Goal: Transaction & Acquisition: Purchase product/service

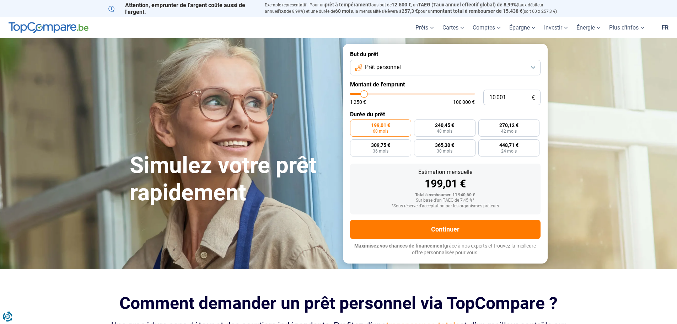
click at [394, 65] on span "Prêt personnel" at bounding box center [383, 67] width 36 height 8
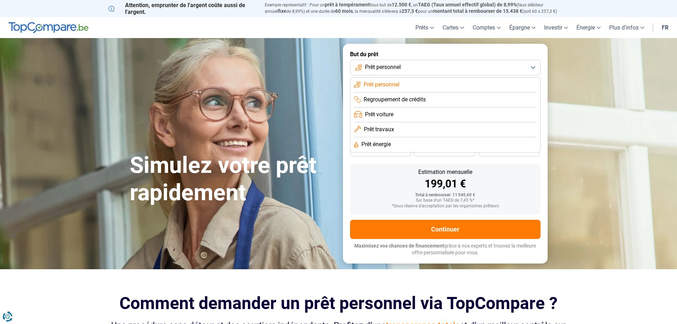
click at [389, 82] on span "Prêt personnel" at bounding box center [382, 85] width 36 height 8
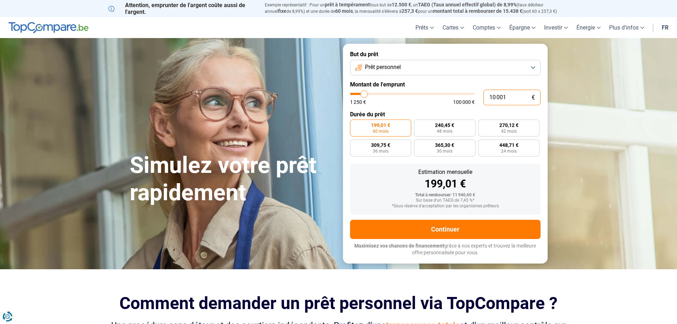
drag, startPoint x: 523, startPoint y: 97, endPoint x: 479, endPoint y: 98, distance: 44.8
click at [479, 98] on div "10 001 € 1 250 € 100 000 €" at bounding box center [445, 98] width 190 height 16
type input "2"
type input "1250"
type input "25"
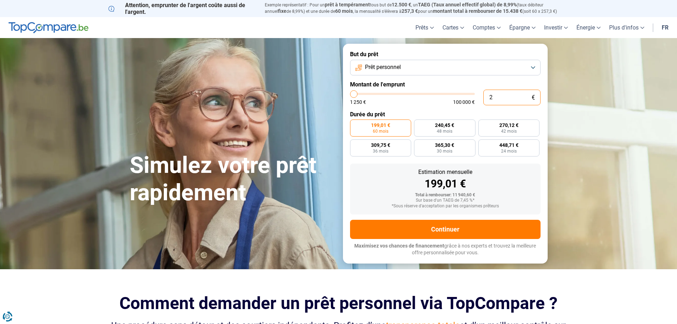
type input "1250"
type input "250"
type input "1250"
type input "2 500"
type input "2500"
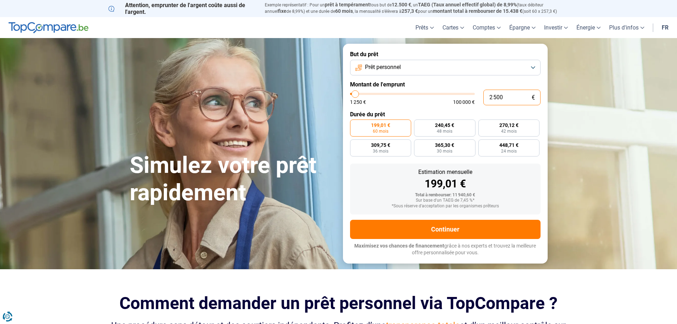
radio input "true"
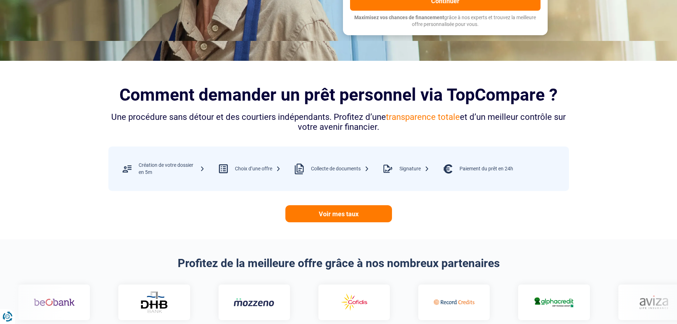
scroll to position [213, 0]
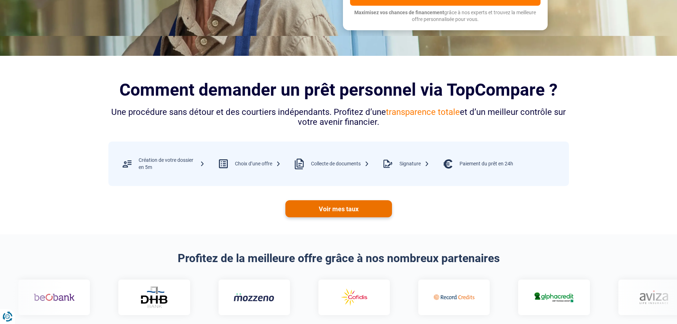
type input "2 500"
click at [342, 208] on link "Voir mes taux" at bounding box center [338, 208] width 107 height 17
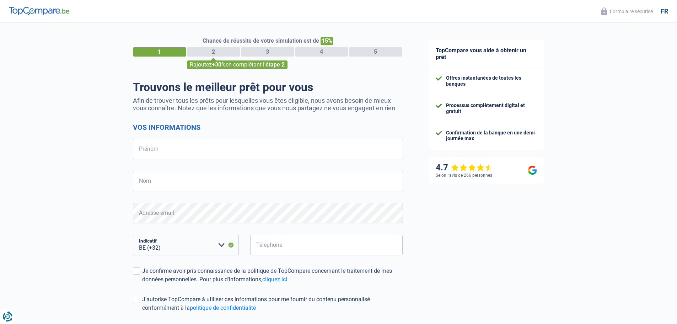
select select "32"
click at [188, 149] on input "Prénom" at bounding box center [268, 149] width 270 height 21
type input "Nathalie"
type input "Mathieu"
type input "491309932"
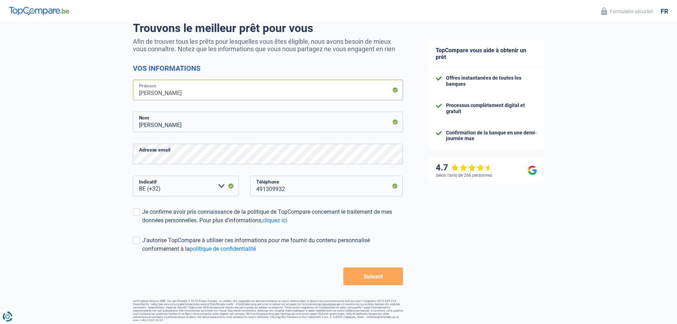
scroll to position [62, 0]
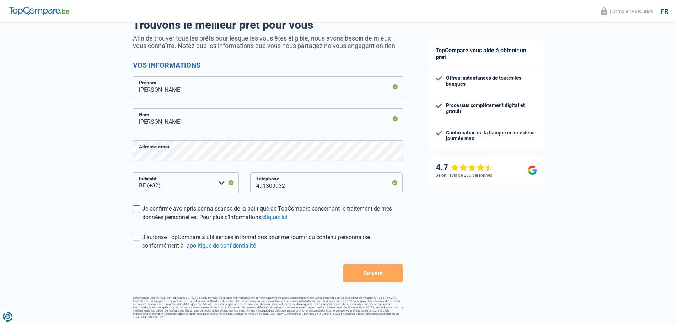
click at [143, 208] on div "Je confirme avoir pris connaissance de la politique de TopCompare concernant le…" at bounding box center [272, 212] width 261 height 17
click at [142, 221] on input "Je confirme avoir pris connaissance de la politique de TopCompare concernant le…" at bounding box center [142, 221] width 0 height 0
click at [143, 240] on div "J'autorise TopCompare à utiliser ces informations pour me fournir du contenu pe…" at bounding box center [272, 241] width 261 height 17
click at [142, 250] on input "J'autorise TopCompare à utiliser ces informations pour me fournir du contenu pe…" at bounding box center [142, 250] width 0 height 0
click at [366, 276] on button "Suivant" at bounding box center [372, 273] width 59 height 18
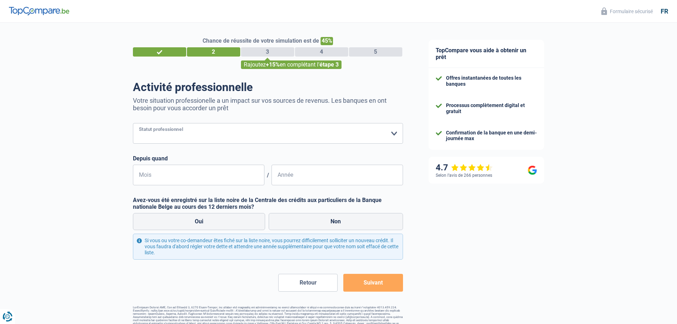
click at [196, 135] on select "Ouvrier Employé privé Employé public Invalide Indépendant Pensionné Chômeur Mut…" at bounding box center [268, 133] width 270 height 21
select select "privateEmployee"
click at [133, 124] on select "Ouvrier Employé privé Employé public Invalide Indépendant Pensionné Chômeur Mut…" at bounding box center [268, 133] width 270 height 21
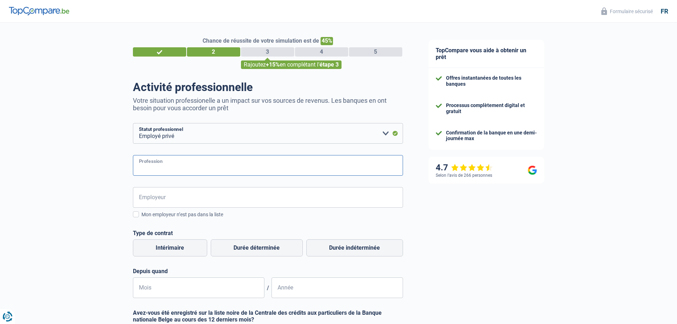
click at [184, 167] on input "Profession" at bounding box center [268, 165] width 270 height 21
type input "SECRETAIRE"
click at [166, 195] on input "Employeur" at bounding box center [268, 197] width 270 height 21
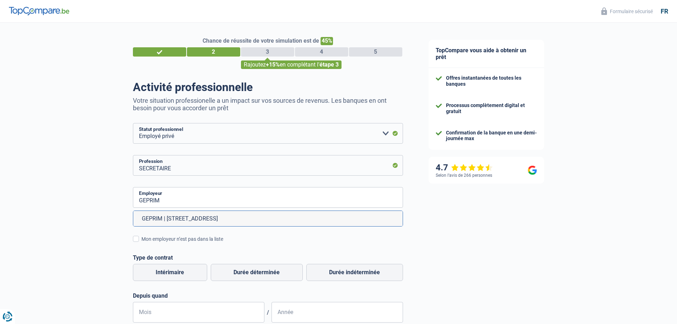
click at [177, 224] on li "GEPRIM | Rue de la Station, 86 | 4101 - Seraing" at bounding box center [267, 218] width 269 height 15
type input "GEPRIM | Rue de la Station, 86 | 4101 - Seraing"
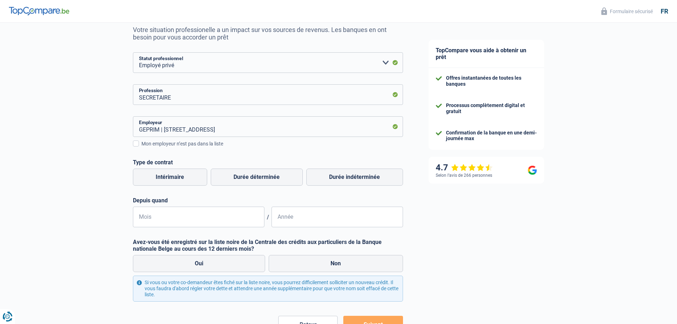
scroll to position [71, 0]
click at [367, 174] on label "Durée indéterminée" at bounding box center [354, 176] width 97 height 17
click at [367, 174] on input "Durée indéterminée" at bounding box center [354, 176] width 97 height 17
radio input "true"
click at [168, 213] on input "Mois" at bounding box center [198, 216] width 131 height 21
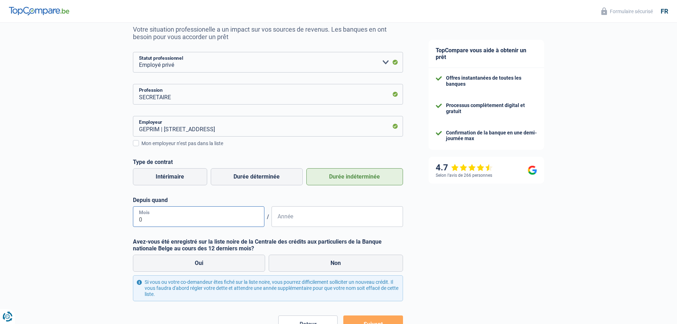
type input "02"
drag, startPoint x: 281, startPoint y: 227, endPoint x: 280, endPoint y: 222, distance: 4.7
click at [280, 224] on input "Année" at bounding box center [337, 216] width 131 height 21
type input "2016"
click at [337, 263] on label "Non" at bounding box center [336, 262] width 134 height 17
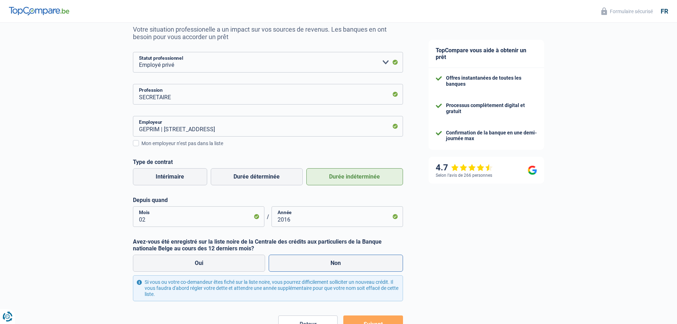
click at [337, 263] on input "Non" at bounding box center [336, 262] width 134 height 17
radio input "true"
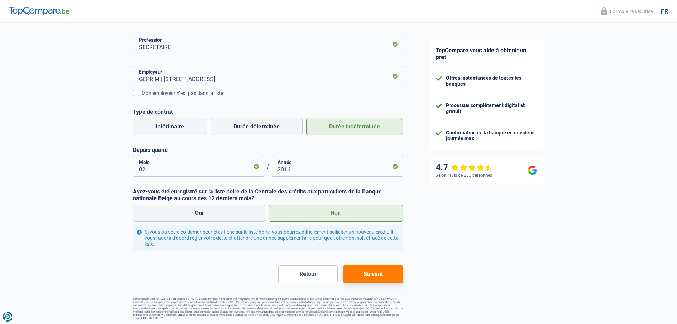
scroll to position [122, 0]
click at [372, 273] on button "Suivant" at bounding box center [372, 273] width 59 height 18
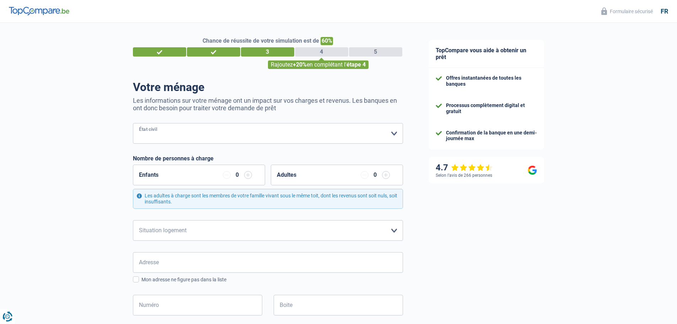
click at [183, 131] on select "Célibataire Marié(e) Cohabitant(e) légal(e) Divorcé(e) Veuf(ve) Séparé (de fait…" at bounding box center [268, 133] width 270 height 21
select select "single"
click at [133, 124] on select "Célibataire Marié(e) Cohabitant(e) légal(e) Divorcé(e) Veuf(ve) Séparé (de fait…" at bounding box center [268, 133] width 270 height 21
click at [154, 176] on label "Enfants" at bounding box center [149, 175] width 20 height 6
click at [218, 176] on div "Enfants 0" at bounding box center [199, 175] width 132 height 21
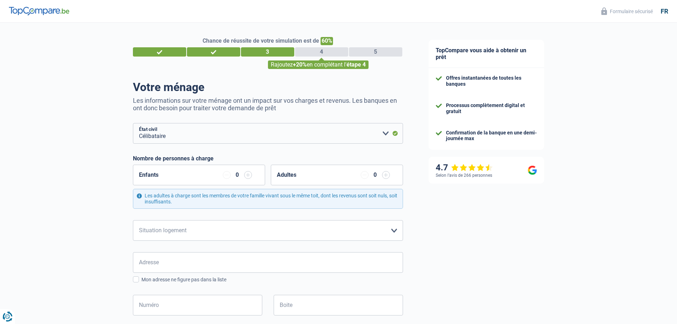
drag, startPoint x: 219, startPoint y: 176, endPoint x: 243, endPoint y: 174, distance: 23.5
click at [243, 174] on div "Enfants 0" at bounding box center [199, 175] width 132 height 21
click at [218, 167] on div "Enfants 0" at bounding box center [199, 175] width 132 height 21
click at [248, 177] on input "button" at bounding box center [248, 175] width 8 height 8
click at [172, 199] on div "Les adultes à charge sont les membres de votre famille vivant sous le même toit…" at bounding box center [268, 199] width 270 height 20
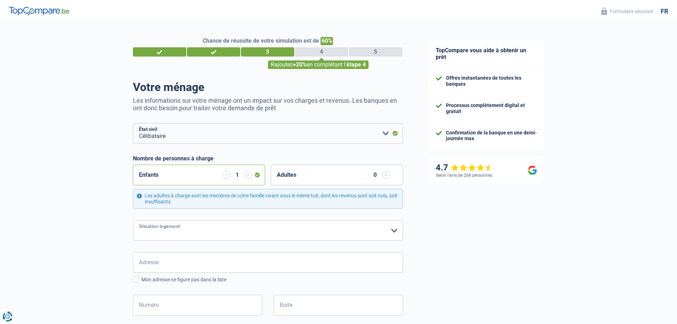
click at [239, 226] on select "Locataire Propriétaire avec prêt hypothécaire Propriétaire sans prêt hypothécai…" at bounding box center [268, 230] width 270 height 21
click at [133, 220] on select "Locataire Propriétaire avec prêt hypothécaire Propriétaire sans prêt hypothécai…" at bounding box center [268, 230] width 270 height 21
click at [225, 231] on select "Locataire Propriétaire avec prêt hypothécaire Propriétaire sans prêt hypothécai…" at bounding box center [268, 230] width 270 height 21
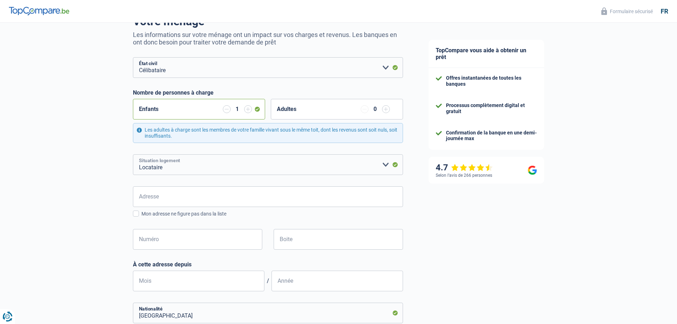
scroll to position [71, 0]
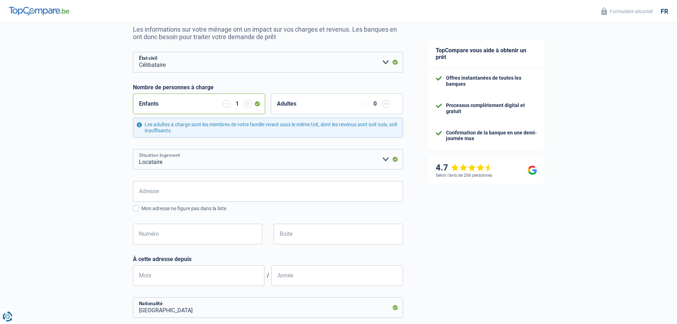
click at [191, 163] on select "Locataire Propriétaire avec prêt hypothécaire Propriétaire sans prêt hypothécai…" at bounding box center [268, 159] width 270 height 21
select select "ownerWithMortgage"
click at [133, 149] on select "Locataire Propriétaire avec prêt hypothécaire Propriétaire sans prêt hypothécai…" at bounding box center [268, 159] width 270 height 21
click at [181, 190] on input "Adresse" at bounding box center [268, 191] width 270 height 21
click at [181, 192] on input "Adresse" at bounding box center [268, 191] width 270 height 21
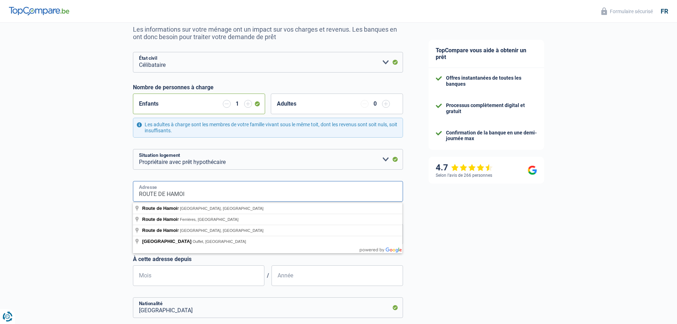
type input "Route de Hamoir 4"
type input "Belgique"
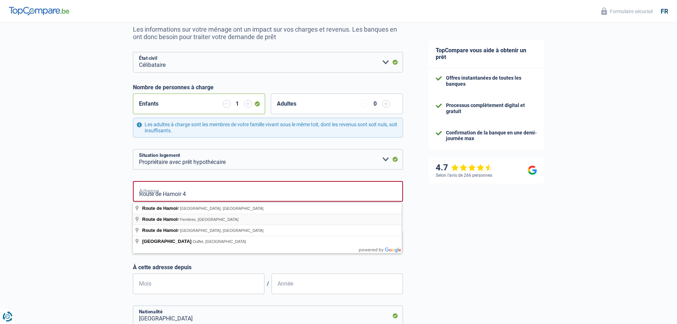
type input "Belgique"
type input "Route de Hamoir, Huy, Belgique"
select select "BE"
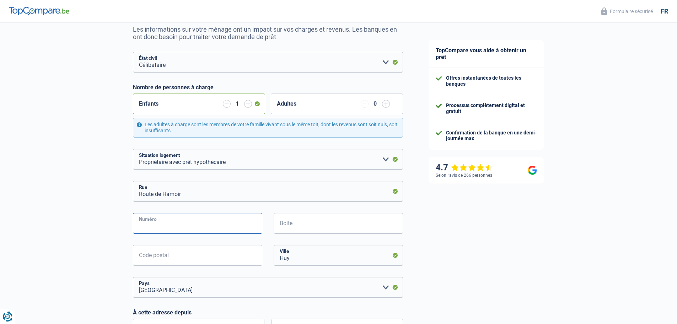
click at [200, 225] on input "Numéro" at bounding box center [197, 223] width 129 height 21
type input "4"
click at [317, 226] on input "Boite" at bounding box center [338, 223] width 129 height 21
type input "BRCH"
click at [188, 261] on input "Code postal" at bounding box center [197, 255] width 129 height 21
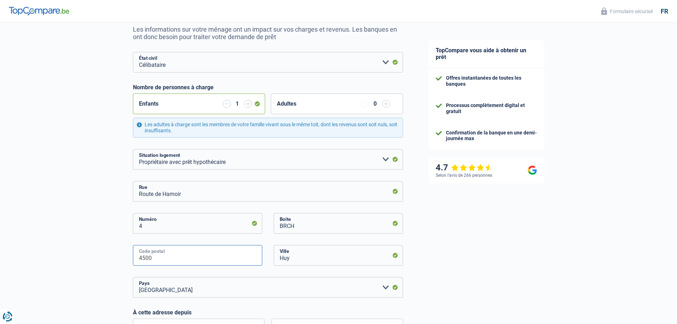
type input "4500"
click at [514, 248] on div "TopCompare vous aide à obtenir un prêt Offres instantanées de toutes les banque…" at bounding box center [547, 251] width 262 height 598
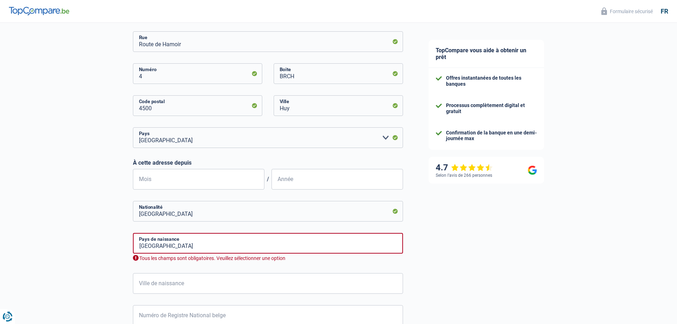
scroll to position [249, 0]
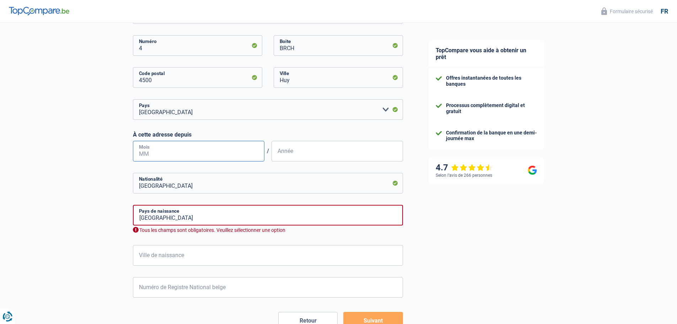
click at [161, 150] on input "Mois" at bounding box center [198, 151] width 131 height 21
type input "03"
click at [281, 157] on input "Année" at bounding box center [337, 151] width 131 height 21
type input "2016"
click at [394, 172] on form "Célibataire Marié(e) Cohabitant(e) légal(e) Divorcé(e) Veuf(ve) Séparé (de fait…" at bounding box center [268, 101] width 270 height 455
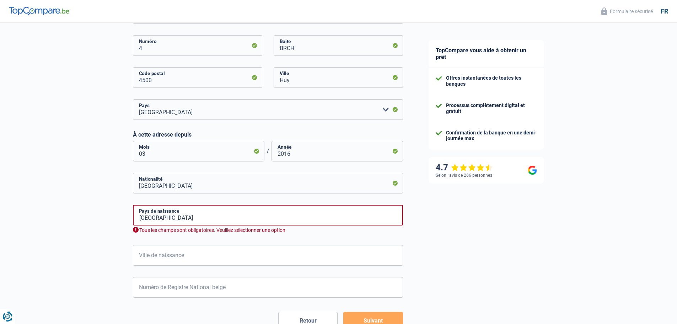
click at [495, 206] on div "TopCompare vous aide à obtenir un prêt Offres instantanées de toutes les banque…" at bounding box center [547, 73] width 262 height 598
click at [177, 214] on input "Belgique" at bounding box center [268, 215] width 270 height 21
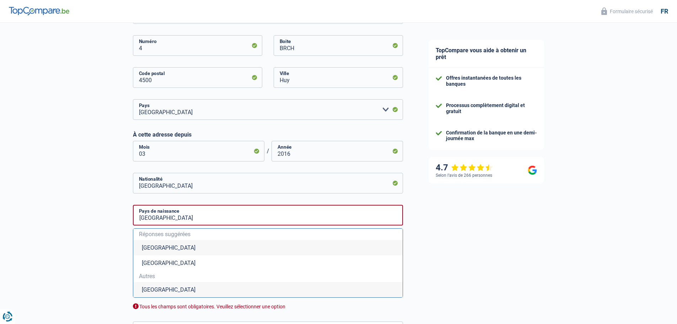
click at [163, 249] on li "Belgique" at bounding box center [267, 247] width 269 height 15
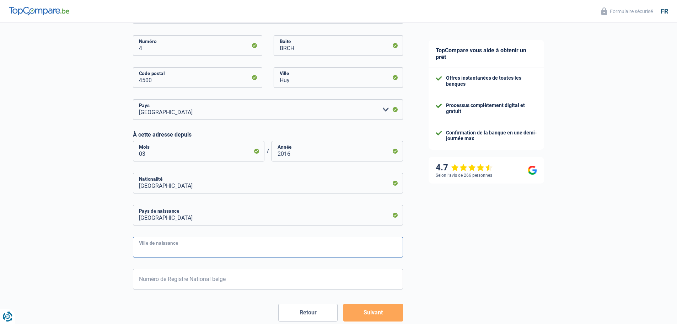
click at [182, 247] on input "Ville de naissance" at bounding box center [268, 247] width 270 height 21
type input "Huy"
click at [173, 284] on input "Numéro de Registre National belge" at bounding box center [268, 279] width 270 height 21
type input "77.03.09-174.30"
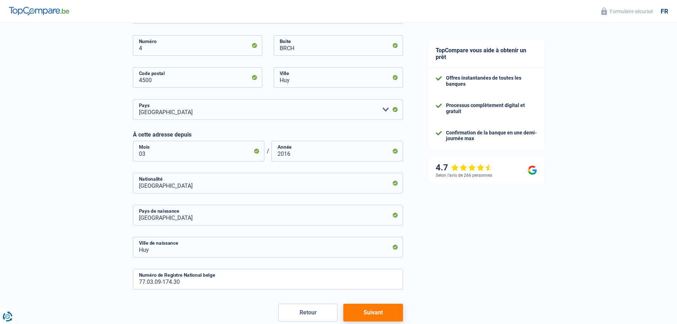
click at [529, 238] on div "TopCompare vous aide à obtenir un prêt Offres instantanées de toutes les banque…" at bounding box center [547, 69] width 262 height 590
click at [389, 311] on button "Suivant" at bounding box center [372, 312] width 59 height 18
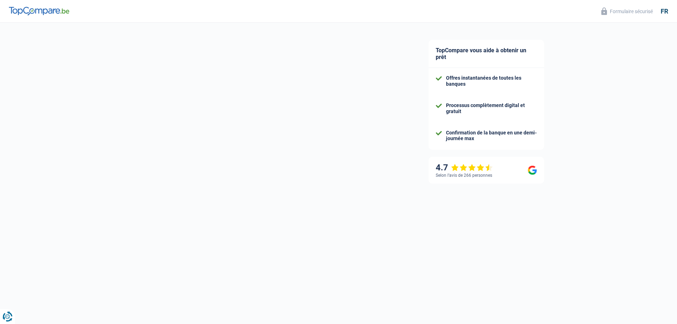
select select "familyAllowances"
select select "netSalary"
select select "mealVouchers"
select select "mortgage"
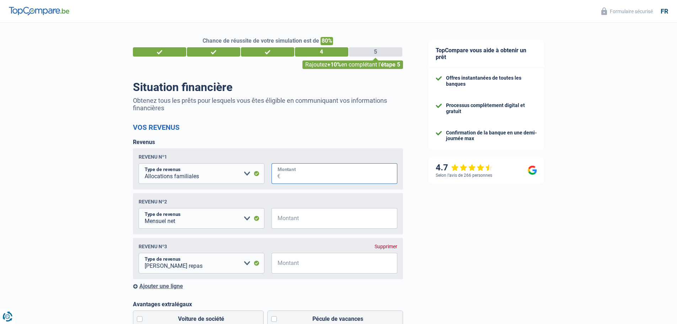
click at [294, 174] on input "Montant" at bounding box center [338, 173] width 117 height 21
click at [292, 172] on input "Montant" at bounding box center [338, 173] width 117 height 21
type input "125"
click at [287, 215] on input "Montant" at bounding box center [338, 218] width 117 height 21
type input "2.380"
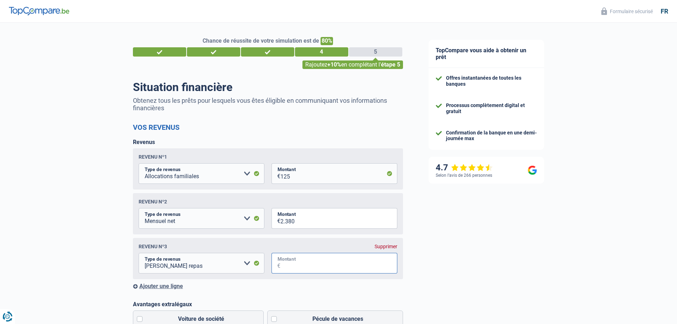
click at [306, 265] on input "Montant" at bounding box center [338, 263] width 117 height 21
click at [218, 264] on select "Allocation d'handicap Allocations chômage Allocations familiales Chèques repas …" at bounding box center [202, 263] width 126 height 21
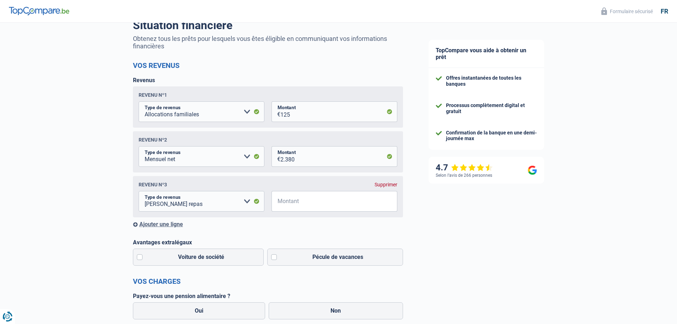
scroll to position [142, 0]
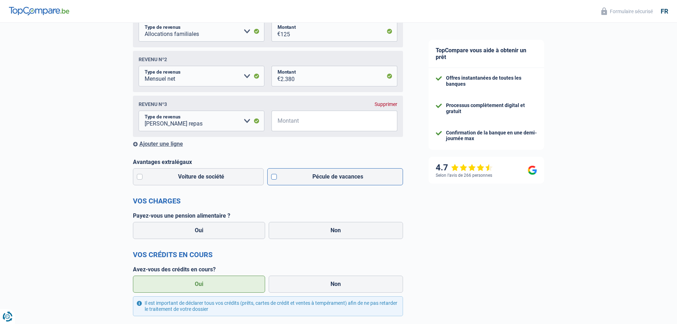
click at [318, 178] on label "Pécule de vacances" at bounding box center [335, 176] width 136 height 17
click at [318, 178] on input "Pécule de vacances" at bounding box center [335, 176] width 136 height 17
checkbox input "true"
click at [339, 226] on label "Non" at bounding box center [336, 230] width 134 height 17
click at [339, 226] on input "Non" at bounding box center [336, 230] width 134 height 17
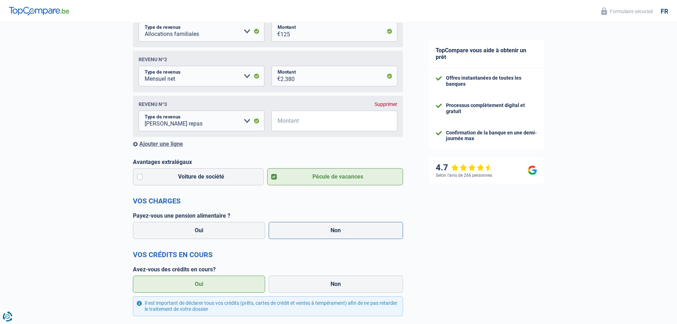
radio input "true"
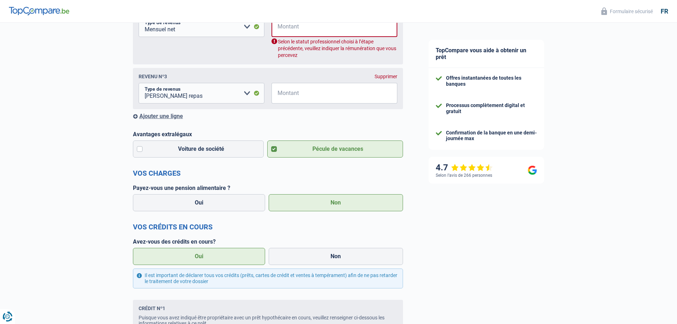
scroll to position [249, 0]
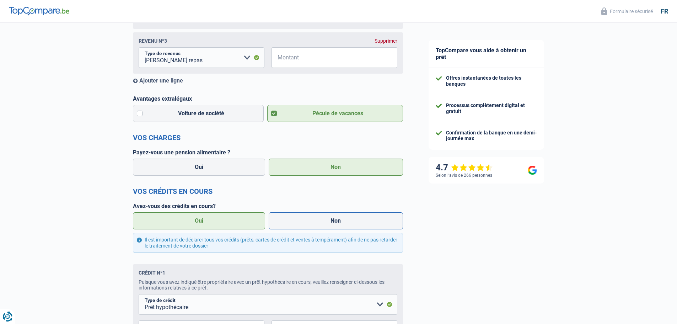
click at [365, 221] on label "Non" at bounding box center [336, 220] width 134 height 17
click at [365, 221] on input "Non" at bounding box center [336, 220] width 134 height 17
radio input "true"
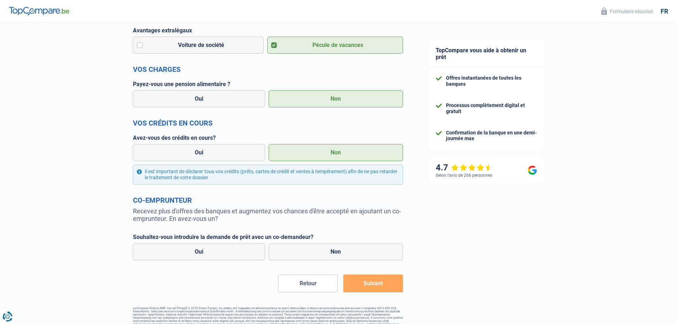
scroll to position [329, 0]
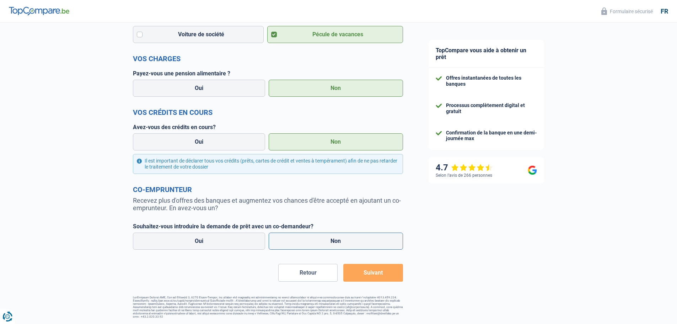
click at [324, 245] on label "Non" at bounding box center [336, 240] width 134 height 17
click at [324, 245] on input "Non" at bounding box center [336, 240] width 134 height 17
radio input "true"
click at [397, 283] on div "Chance de réussite de votre simulation est de 80% 1 2 3 4 5 Rajoutez +10% en co…" at bounding box center [268, 13] width 270 height 609
click at [367, 271] on button "Suivant" at bounding box center [372, 273] width 59 height 18
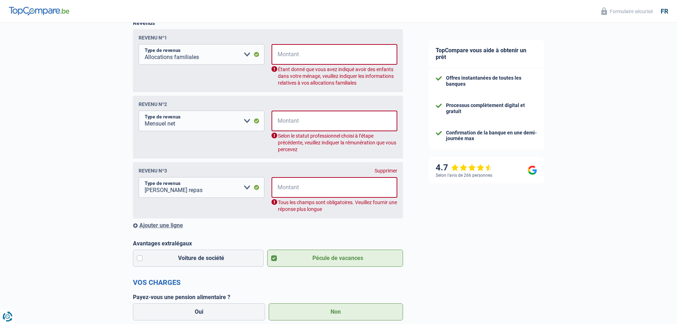
scroll to position [115, 0]
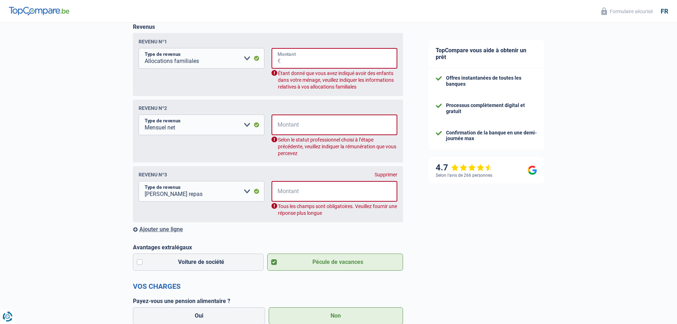
click at [295, 55] on input "Montant" at bounding box center [339, 58] width 117 height 21
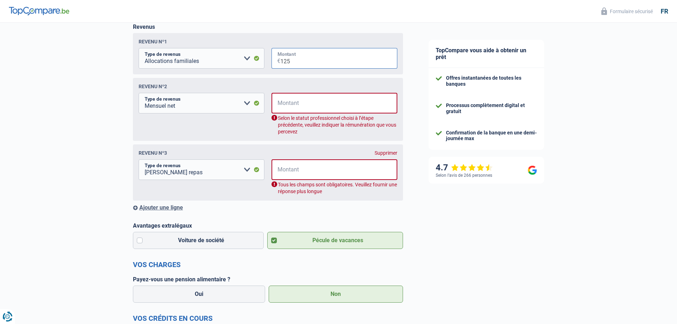
type input "125"
click at [290, 109] on input "Montant" at bounding box center [339, 103] width 117 height 21
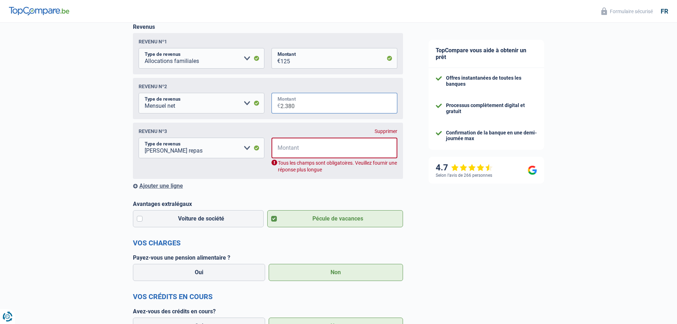
type input "2.380"
click at [290, 152] on input "Montant" at bounding box center [339, 148] width 117 height 21
click at [247, 150] on select "Allocation d'handicap Allocations chômage Allocations familiales Chèques repas …" at bounding box center [202, 148] width 126 height 21
select select "other"
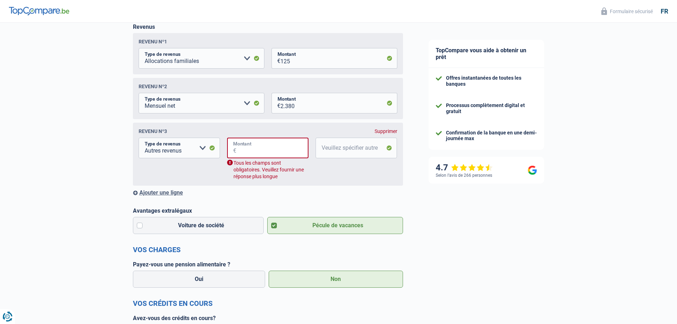
click at [270, 152] on input "Montant" at bounding box center [272, 148] width 72 height 21
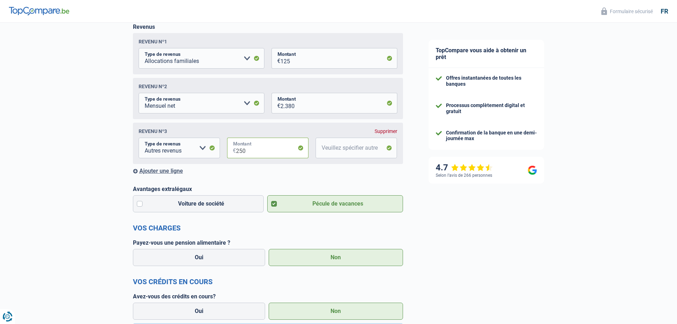
type input "250"
click at [343, 146] on input "Veuillez spécifier autre" at bounding box center [356, 148] width 81 height 21
type input "ECO CHEQUES"
click at [514, 235] on div "TopCompare vous aide à obtenir un prêt Offres instantanées de toutes les banque…" at bounding box center [547, 200] width 262 height 585
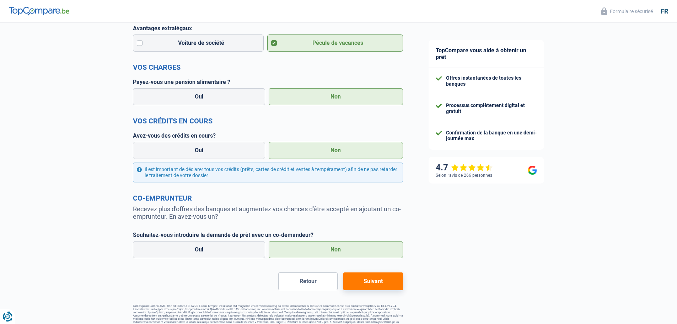
scroll to position [286, 0]
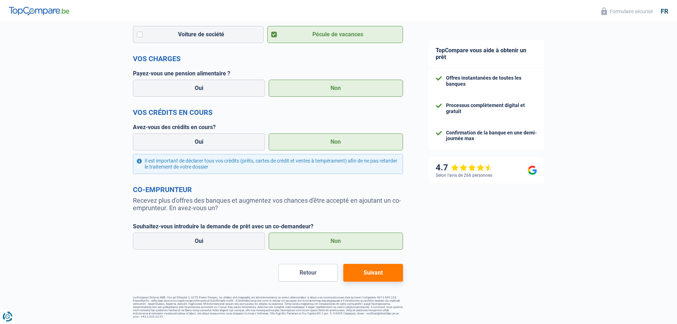
click at [381, 269] on button "Suivant" at bounding box center [372, 273] width 59 height 18
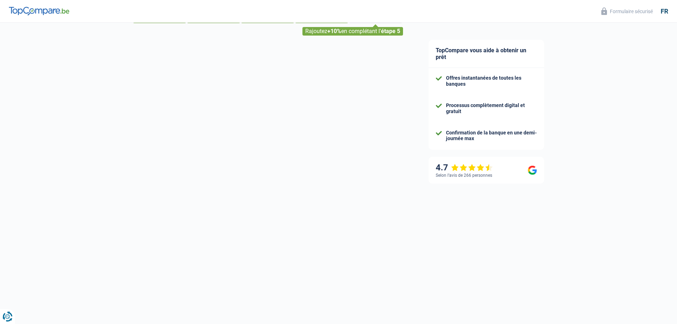
scroll to position [1, 0]
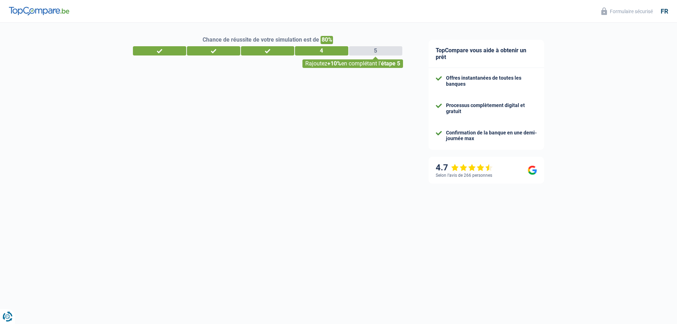
select select "48"
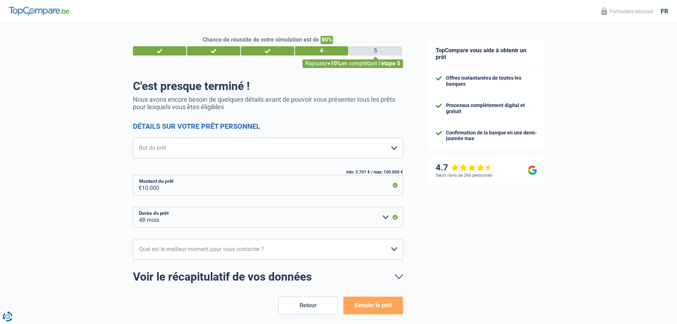
scroll to position [0, 0]
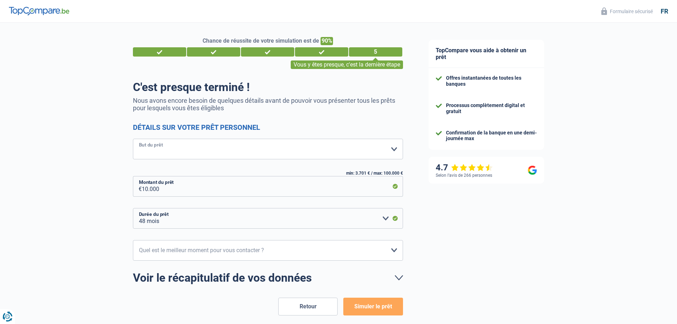
click at [181, 150] on select "Confort maison: meubles, textile, peinture, électroménager, outillage non-profe…" at bounding box center [268, 149] width 270 height 21
select select "carRepair"
click at [133, 139] on select "Confort maison: meubles, textile, peinture, électroménager, outillage non-profe…" at bounding box center [268, 149] width 270 height 21
click at [168, 192] on input "10.000" at bounding box center [272, 186] width 261 height 21
drag, startPoint x: 175, startPoint y: 190, endPoint x: 141, endPoint y: 187, distance: 33.9
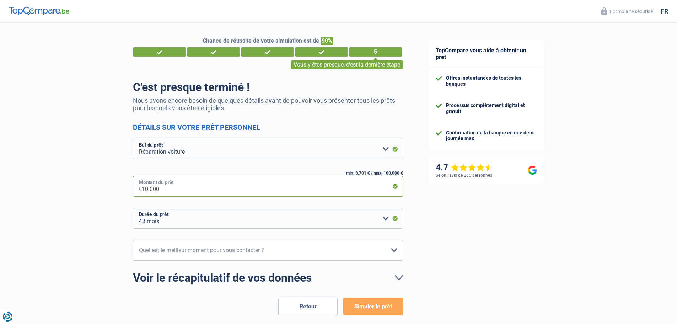
click at [141, 187] on div "10.000 € Montant du prêt" at bounding box center [268, 186] width 270 height 21
type input "2"
select select "24"
type input "2.500"
click at [171, 217] on select "12 mois 18 mois 24 mois Veuillez sélectionner une option" at bounding box center [268, 218] width 270 height 21
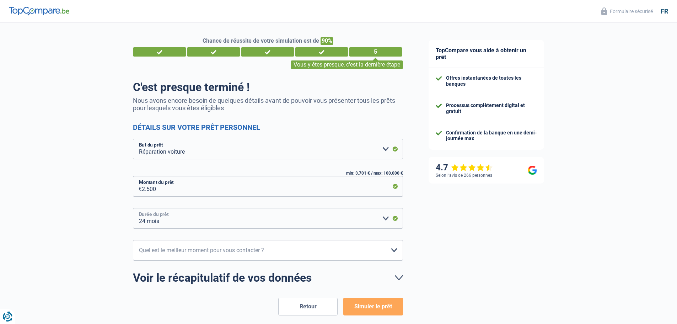
click at [133, 208] on select "12 mois 18 mois 24 mois Veuillez sélectionner une option" at bounding box center [268, 218] width 270 height 21
click at [197, 250] on select "10h-12h 12h-14h 14h-16h 16h-18h Veuillez sélectionner une option" at bounding box center [268, 250] width 270 height 21
select select "16-18"
click at [133, 240] on select "10h-12h 12h-14h 14h-16h 16h-18h Veuillez sélectionner une option" at bounding box center [268, 250] width 270 height 21
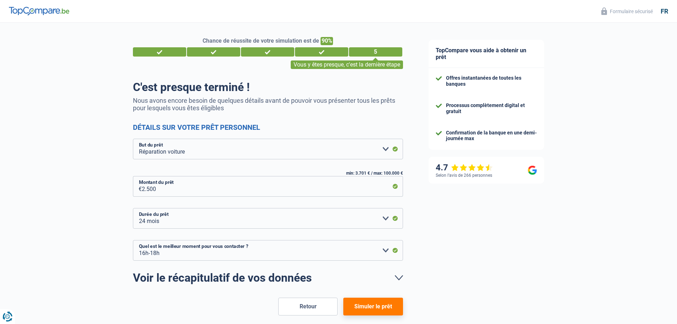
click at [522, 250] on div "TopCompare vous aide à obtenir un prêt Offres instantanées de toutes les banque…" at bounding box center [547, 190] width 262 height 335
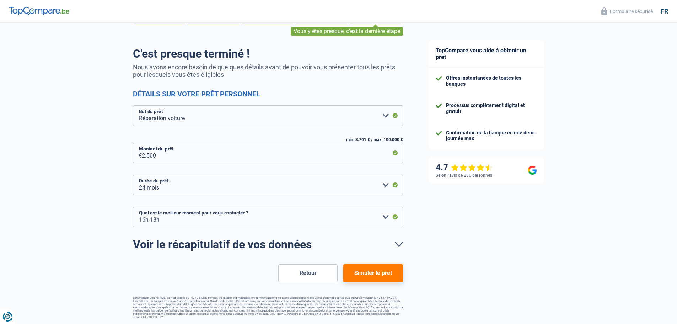
click at [373, 274] on button "Simuler le prêt" at bounding box center [372, 273] width 59 height 18
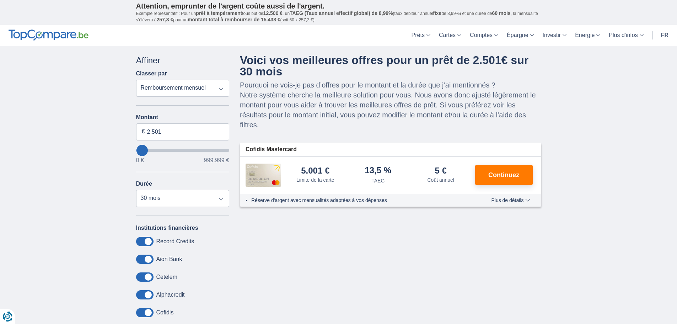
click at [511, 200] on span "Plus de détails" at bounding box center [510, 200] width 39 height 5
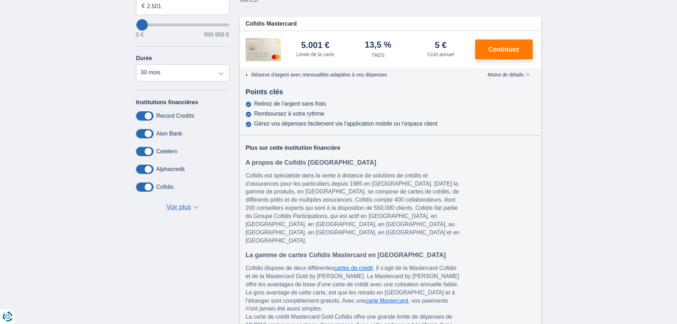
scroll to position [142, 0]
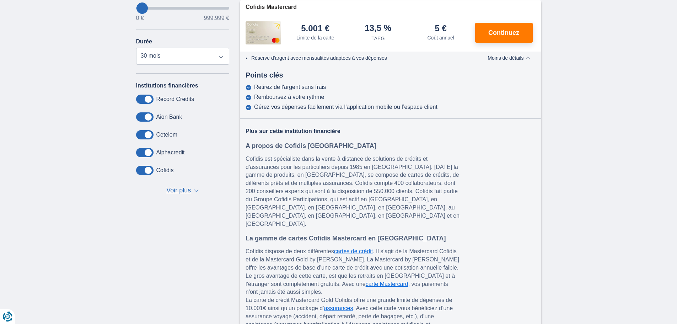
click at [181, 188] on span "Voir plus" at bounding box center [178, 190] width 25 height 9
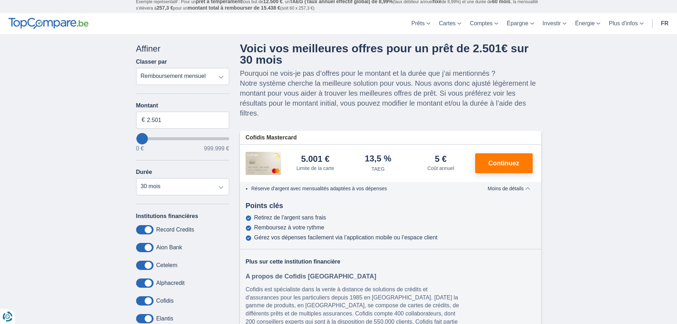
scroll to position [0, 0]
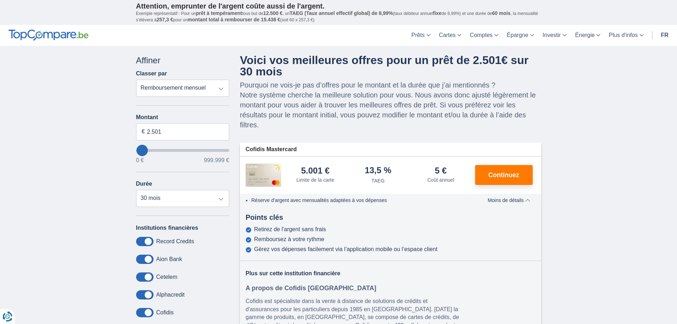
click at [516, 199] on span "Moins de détails" at bounding box center [509, 200] width 42 height 5
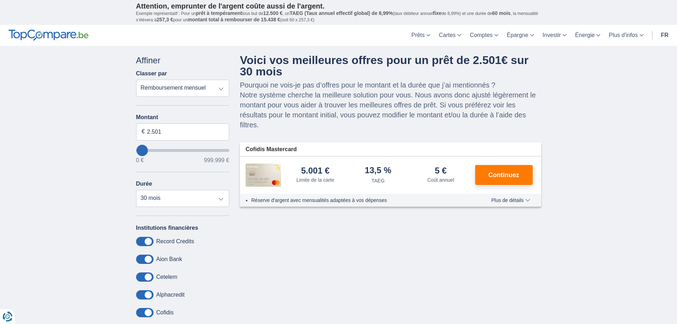
click at [516, 199] on span "Plus de détails" at bounding box center [510, 200] width 39 height 5
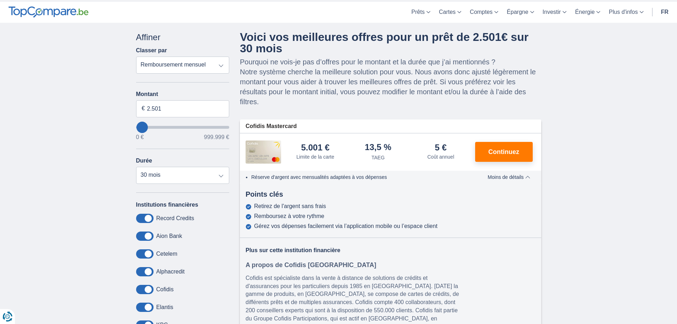
scroll to position [36, 0]
